Goal: Information Seeking & Learning: Find specific fact

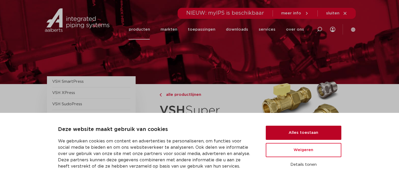
click at [289, 132] on button "Alles toestaan" at bounding box center [304, 133] width 76 height 14
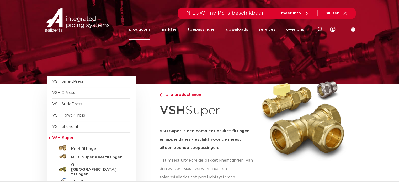
click at [319, 30] on icon at bounding box center [319, 29] width 5 height 5
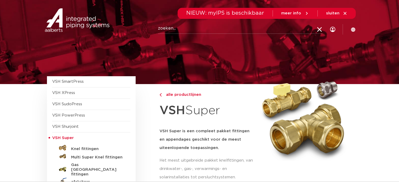
paste input "0880286"
type input "0880286"
click button "Zoeken" at bounding box center [0, 0] width 0 height 0
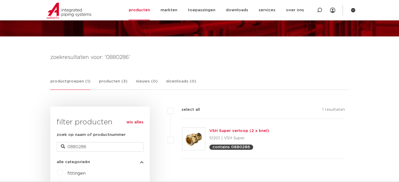
scroll to position [60, 0]
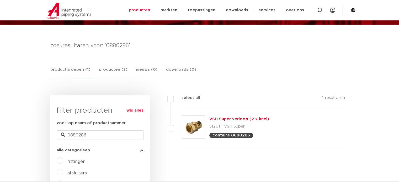
click at [225, 117] on link "VSH Super verloop (2 x knel)" at bounding box center [239, 119] width 60 height 4
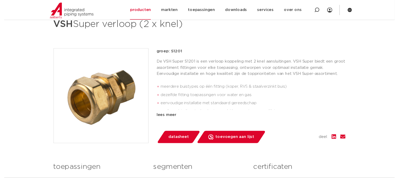
scroll to position [102, 0]
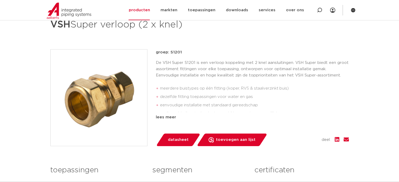
click at [173, 142] on span "datasheet" at bounding box center [178, 140] width 21 height 8
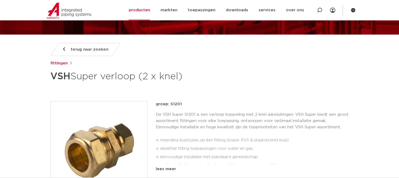
scroll to position [55, 0]
